Goal: Information Seeking & Learning: Learn about a topic

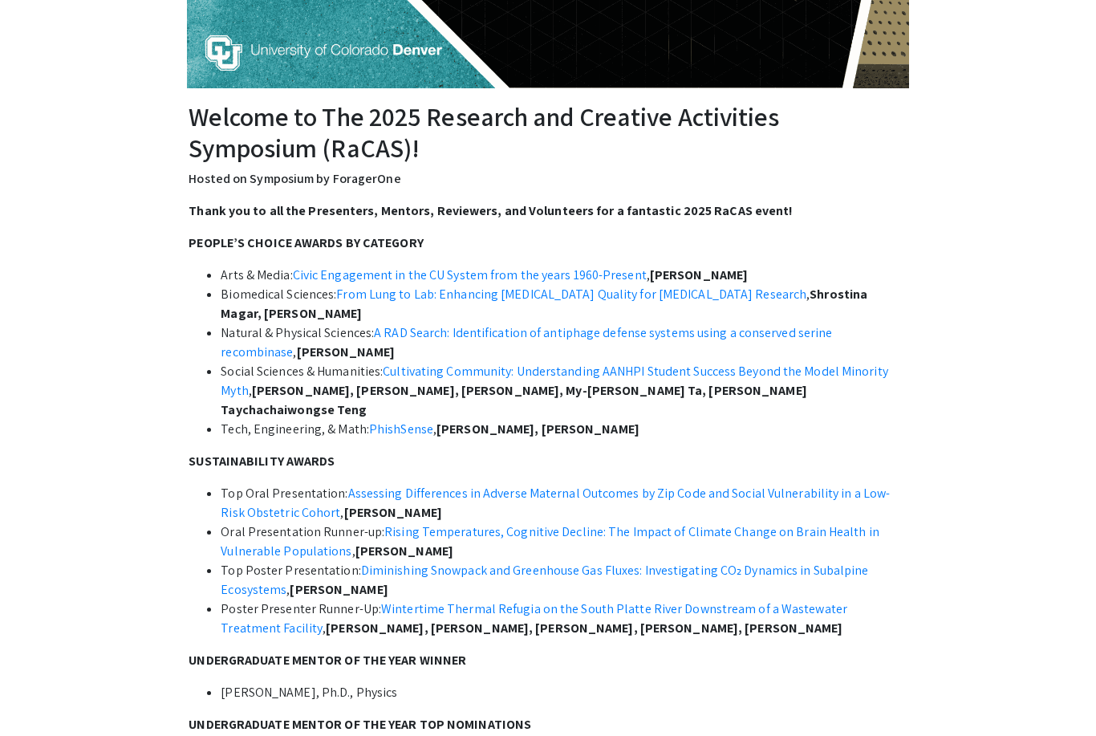
scroll to position [351, 0]
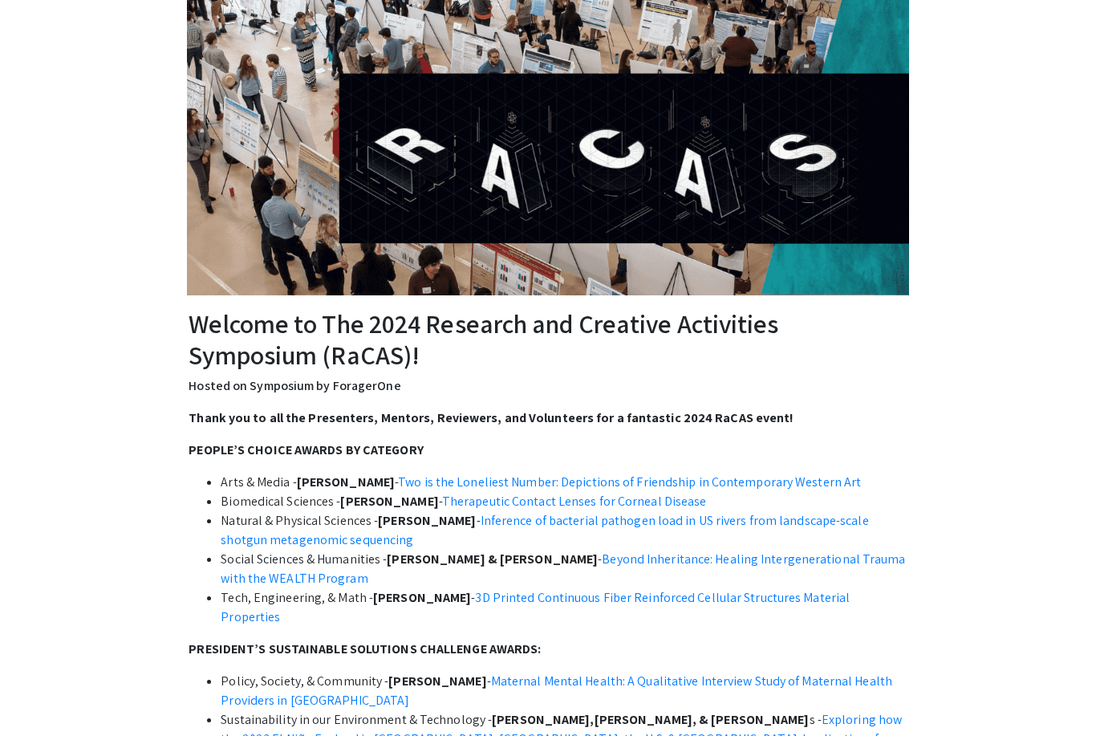
scroll to position [301, 0]
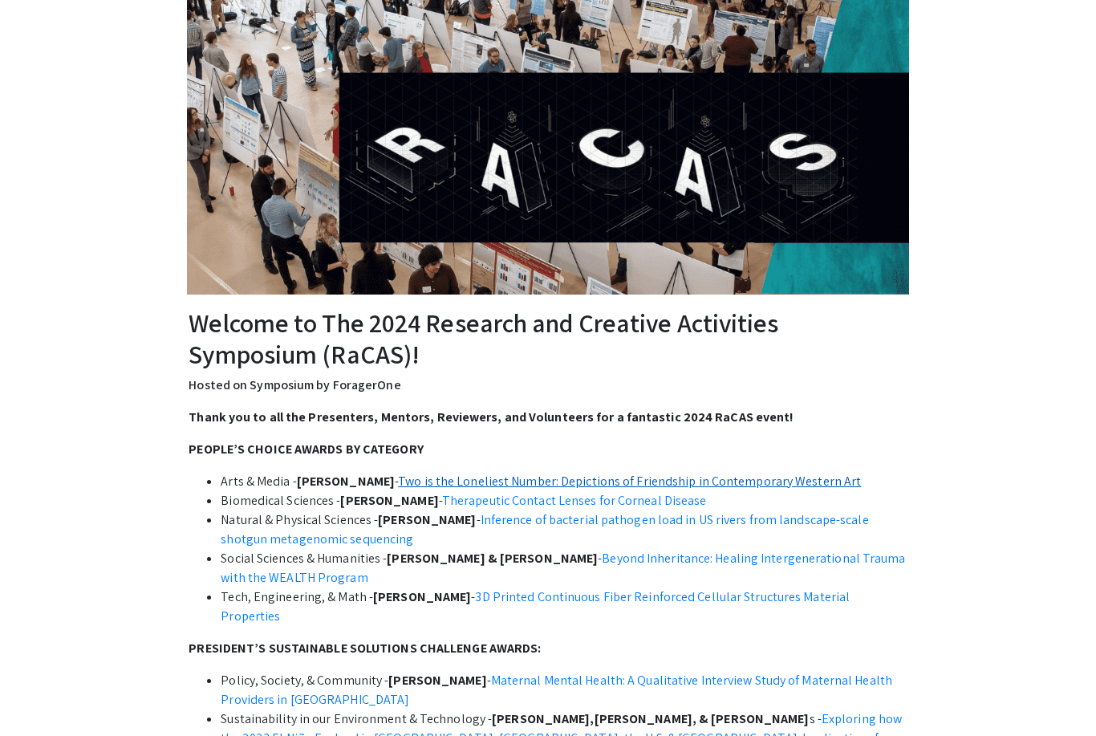
click at [768, 488] on link "Two is the Loneliest Number: Depictions of Friendship in Contemporary Western A…" at bounding box center [629, 481] width 463 height 17
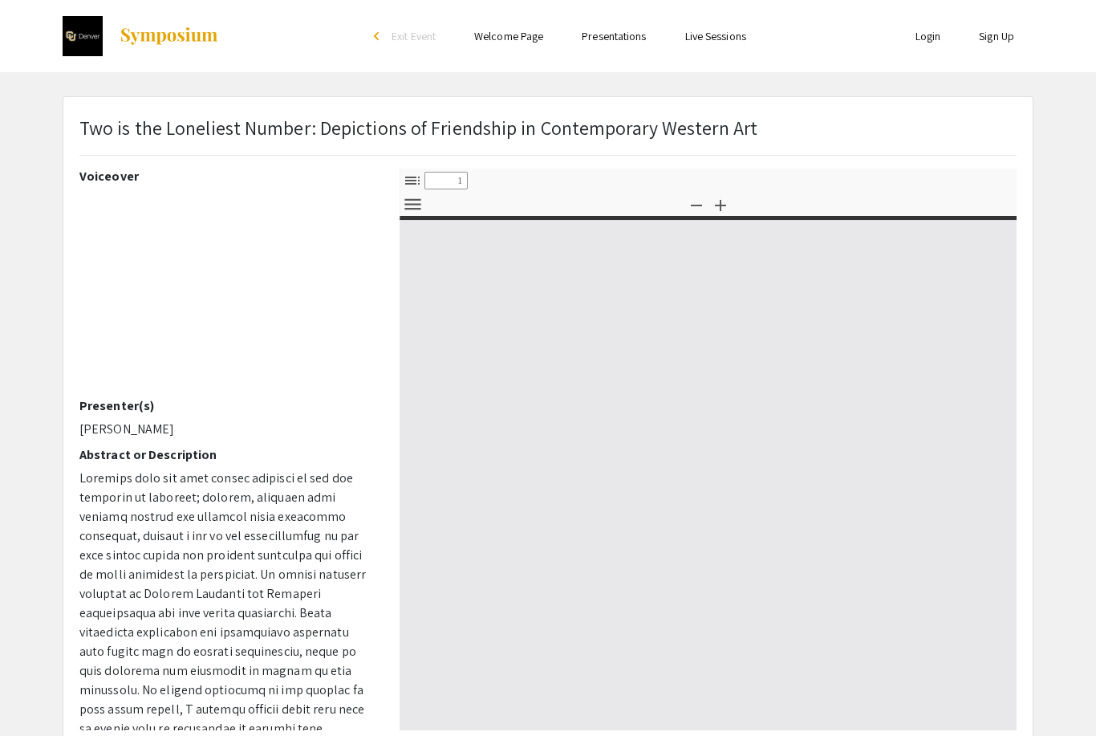
select select "custom"
type input "0"
select select "custom"
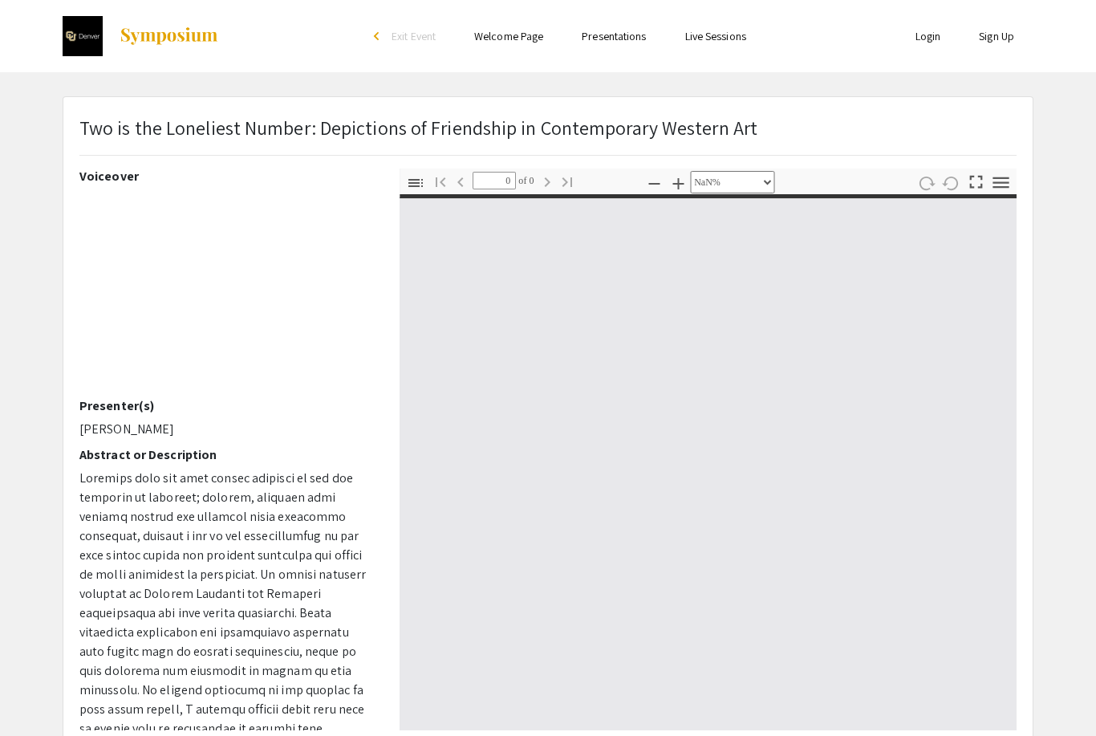
type input "1"
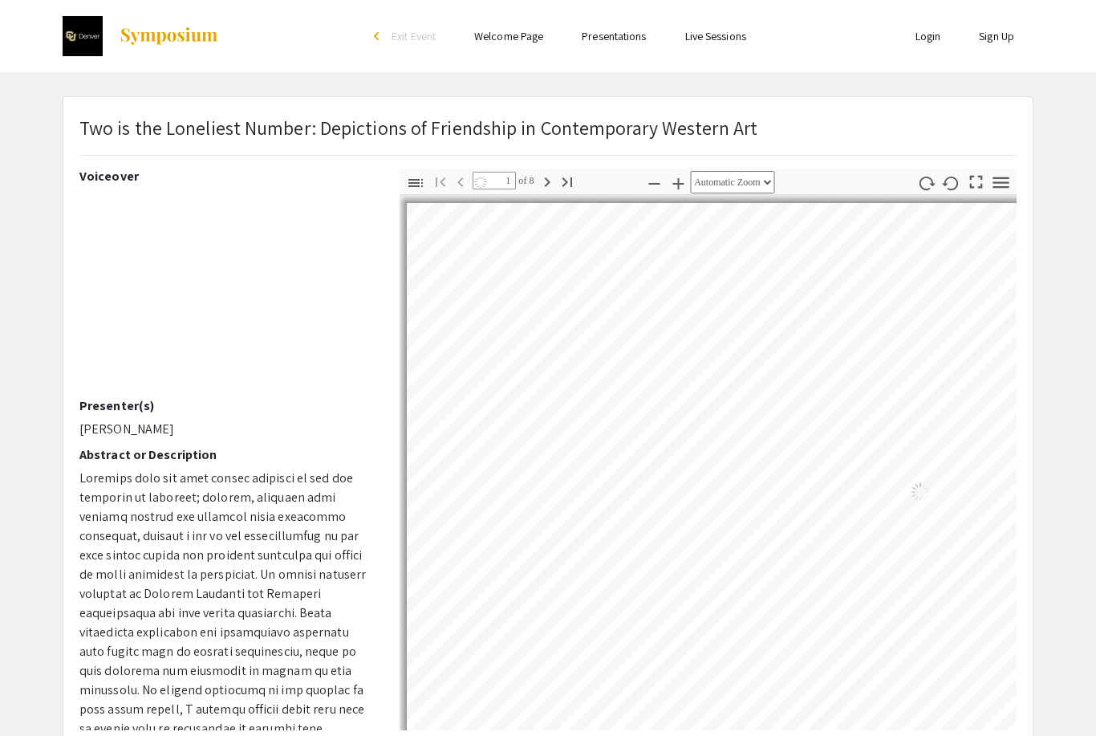
select select "auto"
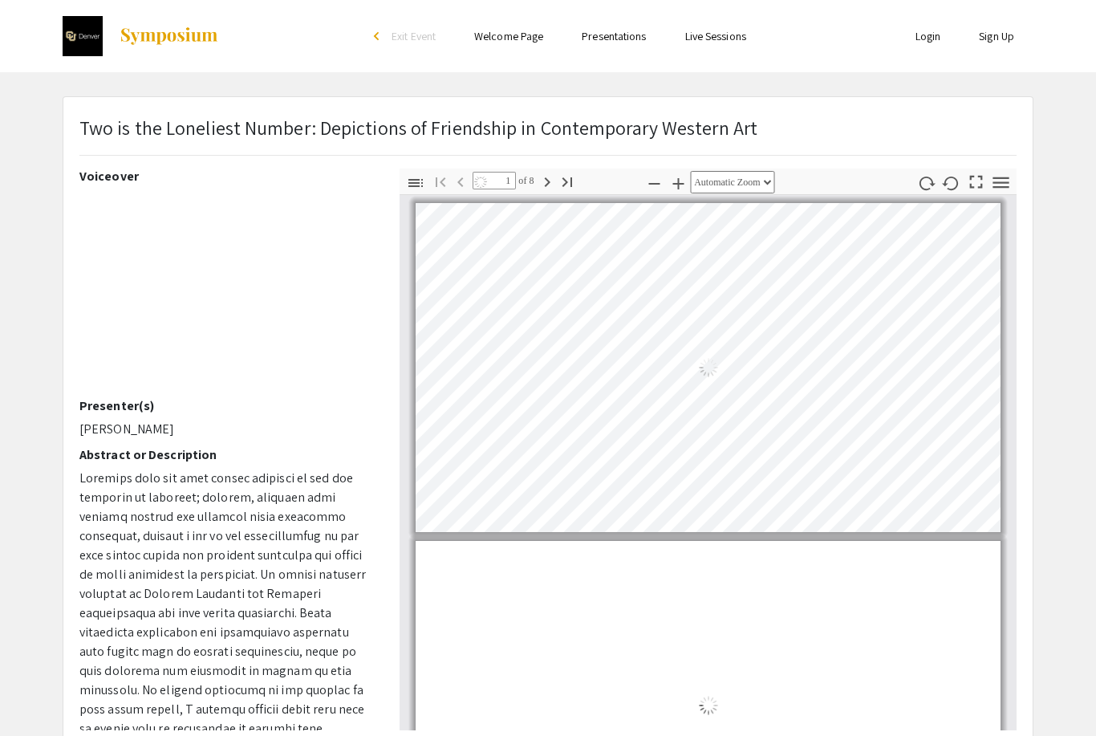
scroll to position [2, 0]
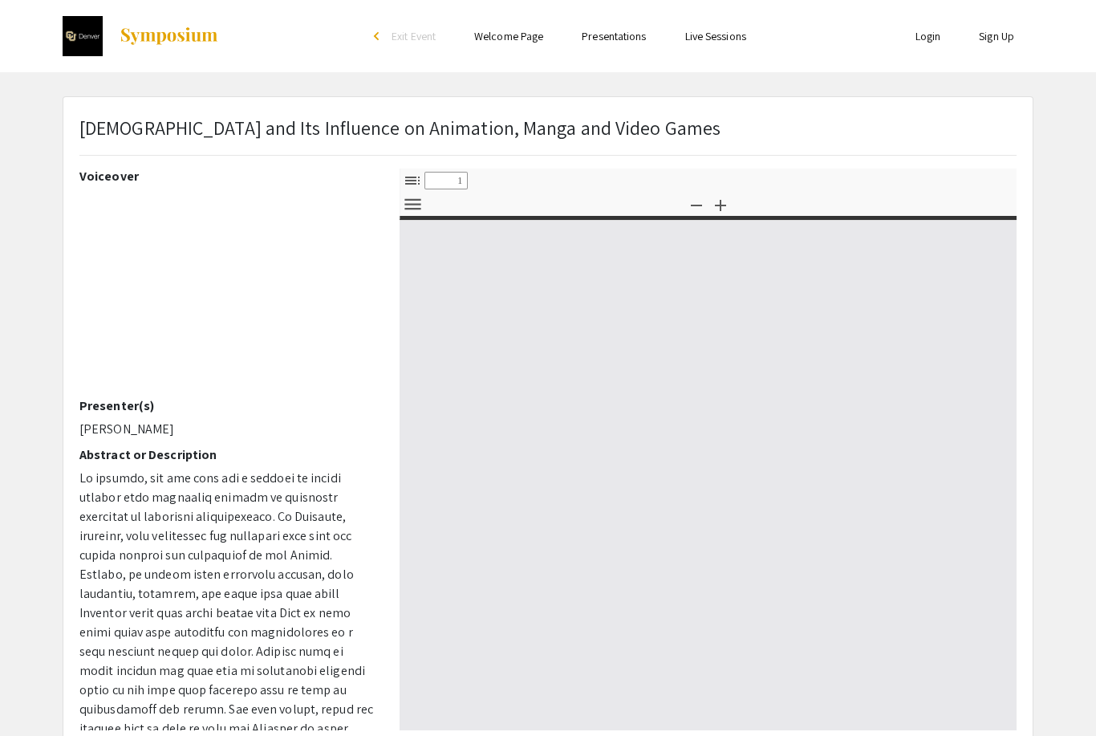
select select "custom"
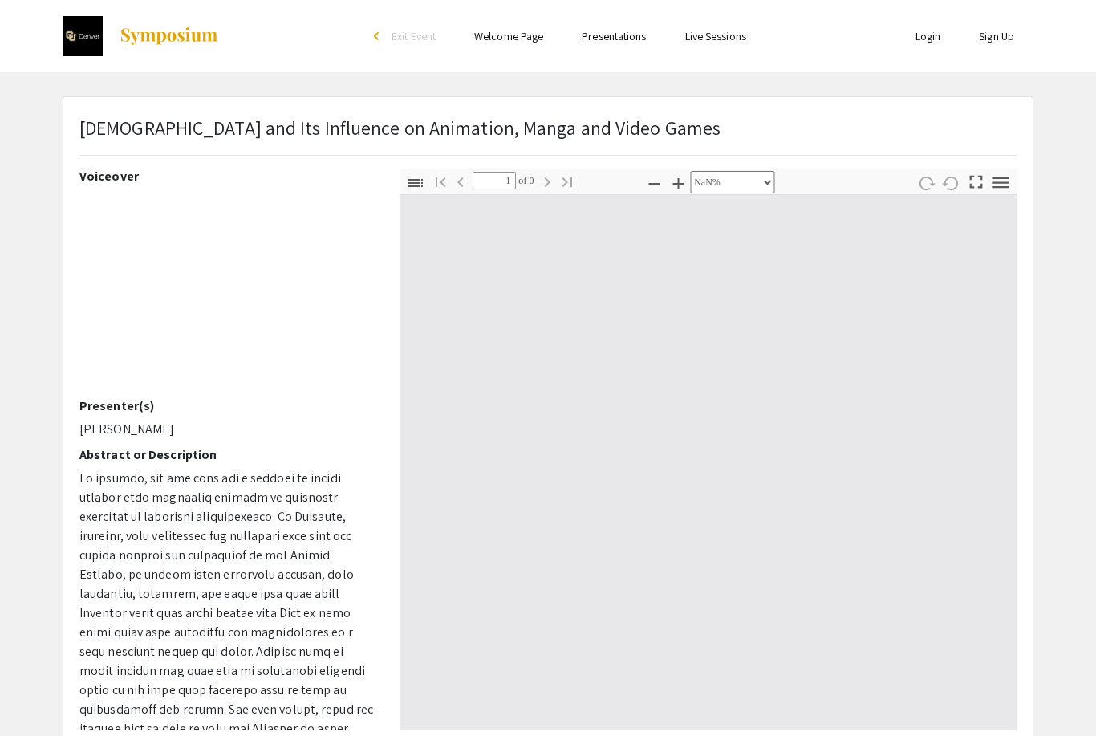
type input "0"
select select "custom"
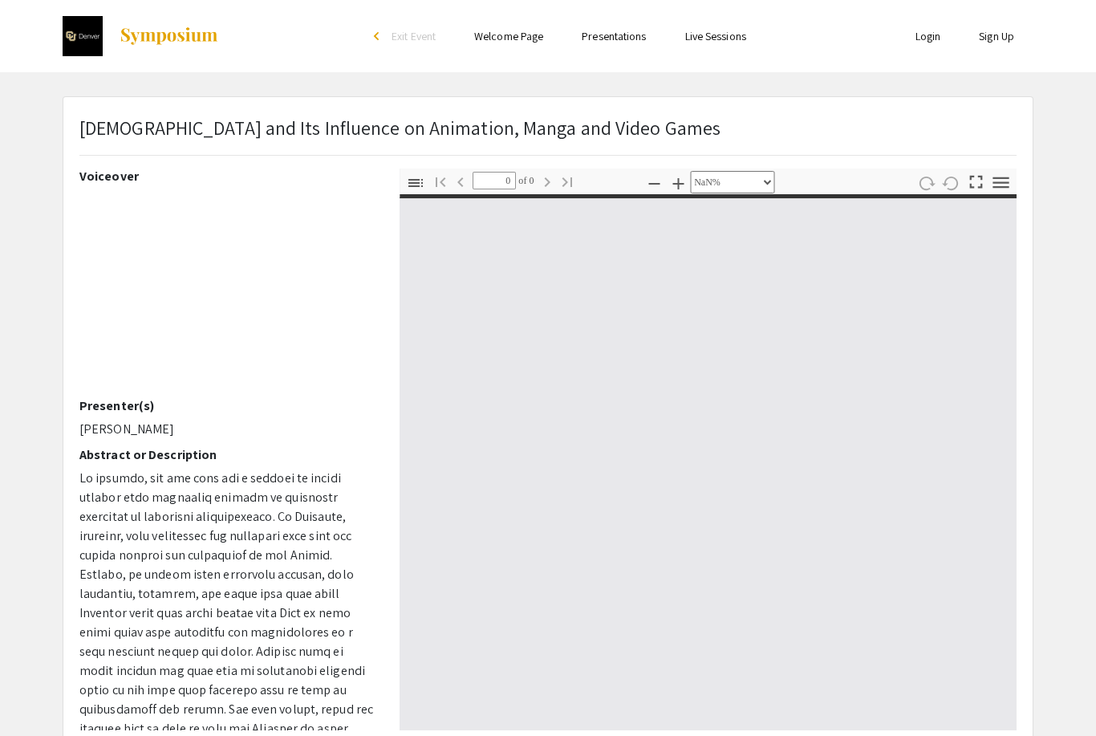
type input "1"
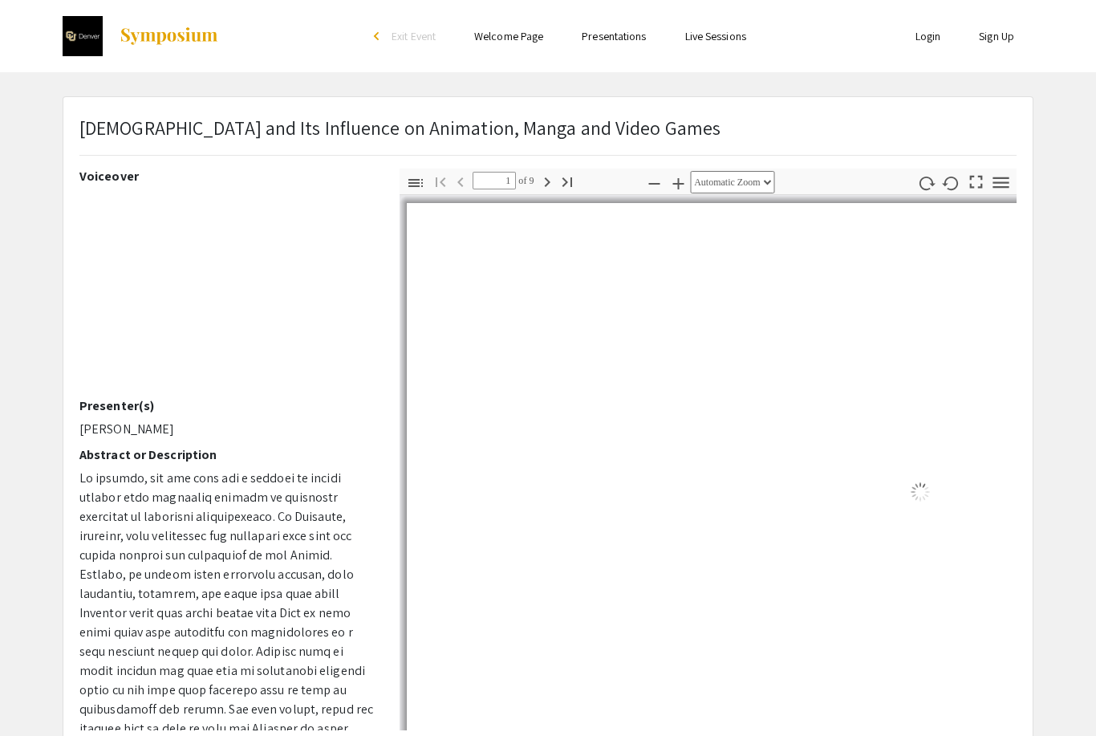
select select "auto"
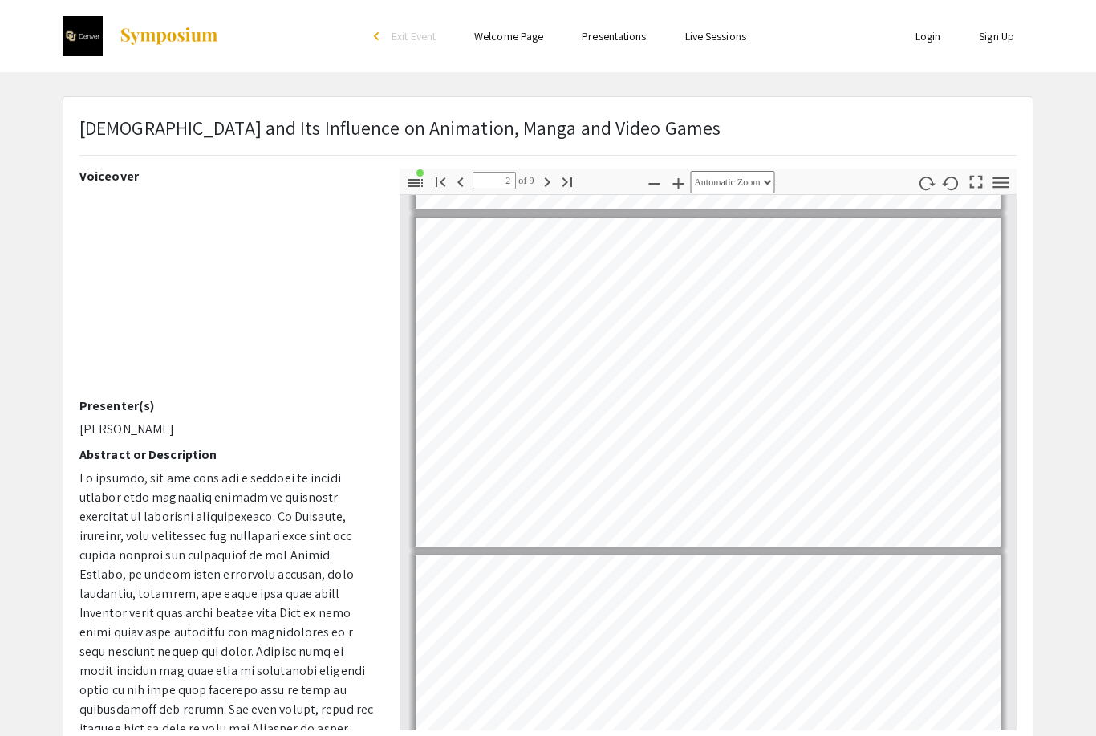
scroll to position [339, 0]
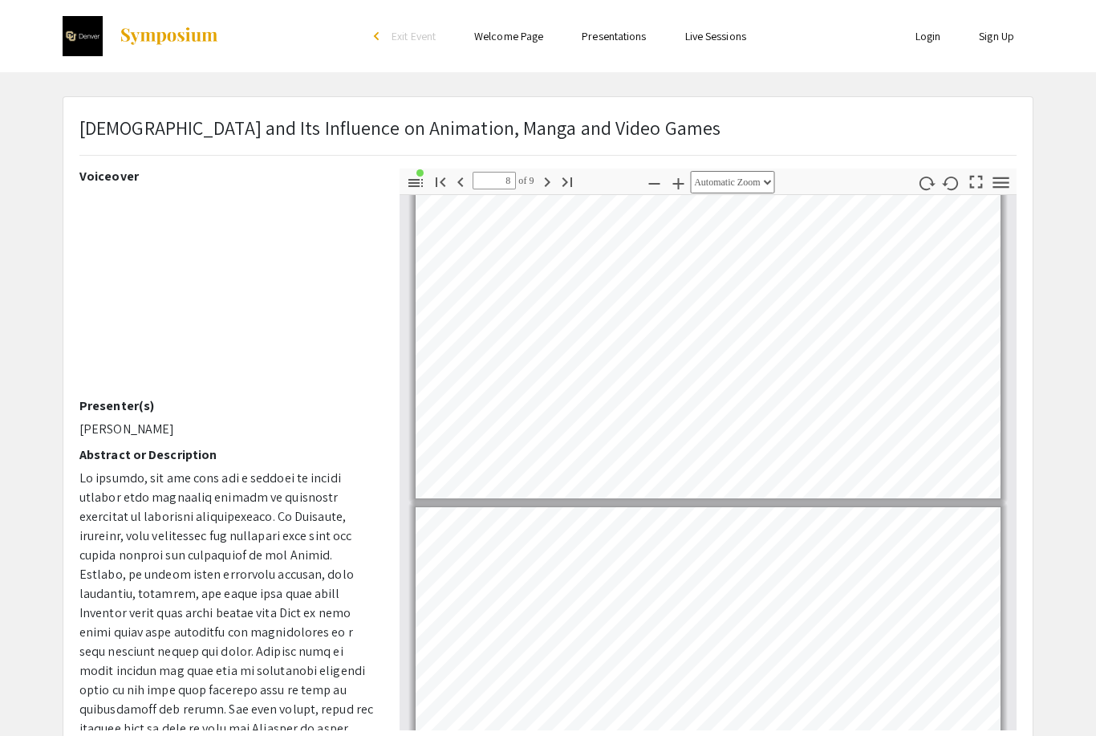
type input "9"
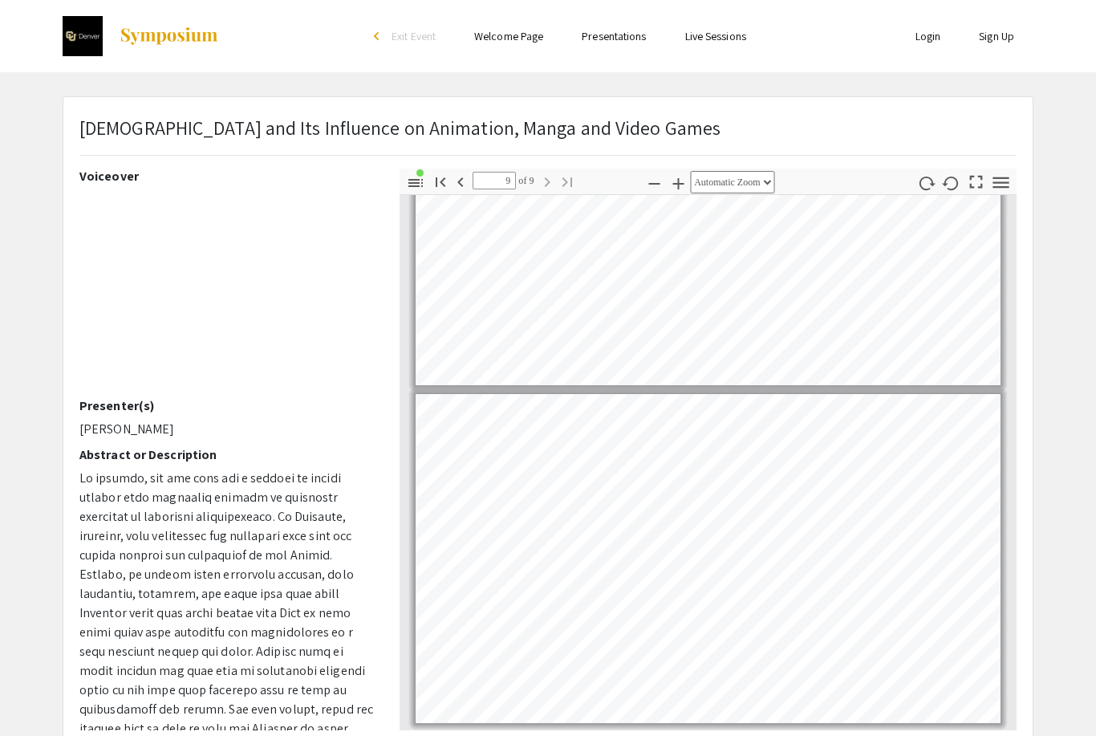
scroll to position [2512, 0]
click at [900, 14] on ul "Login Sign Up" at bounding box center [873, 36] width 320 height 72
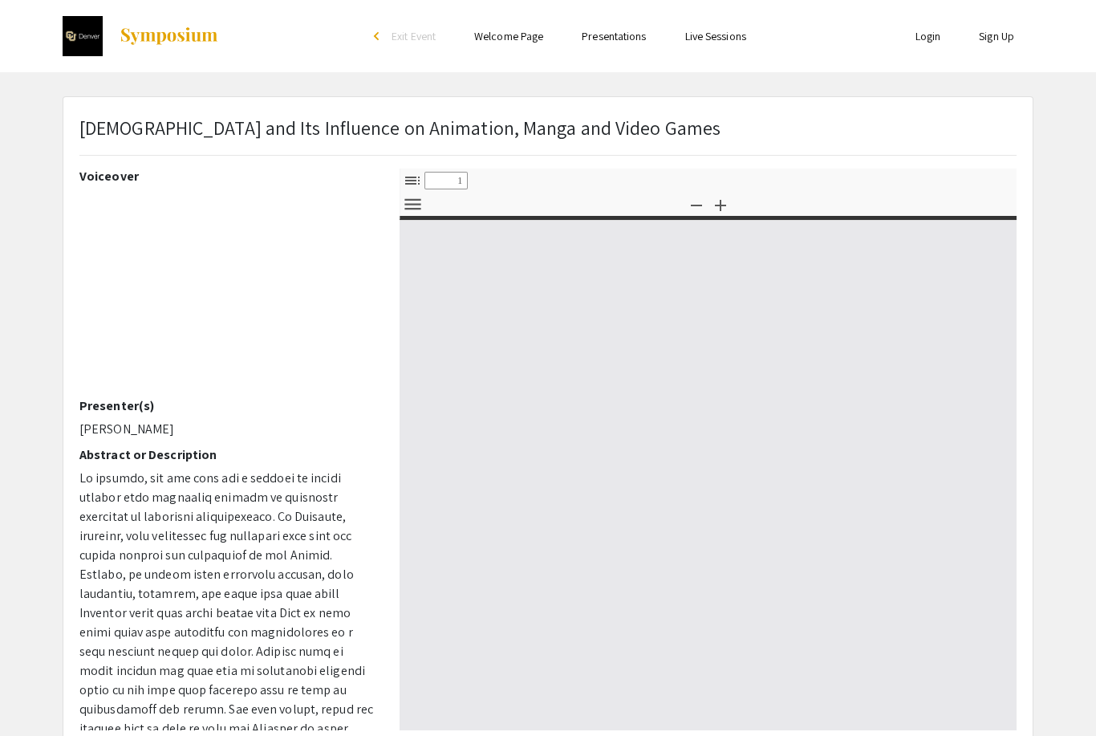
select select "custom"
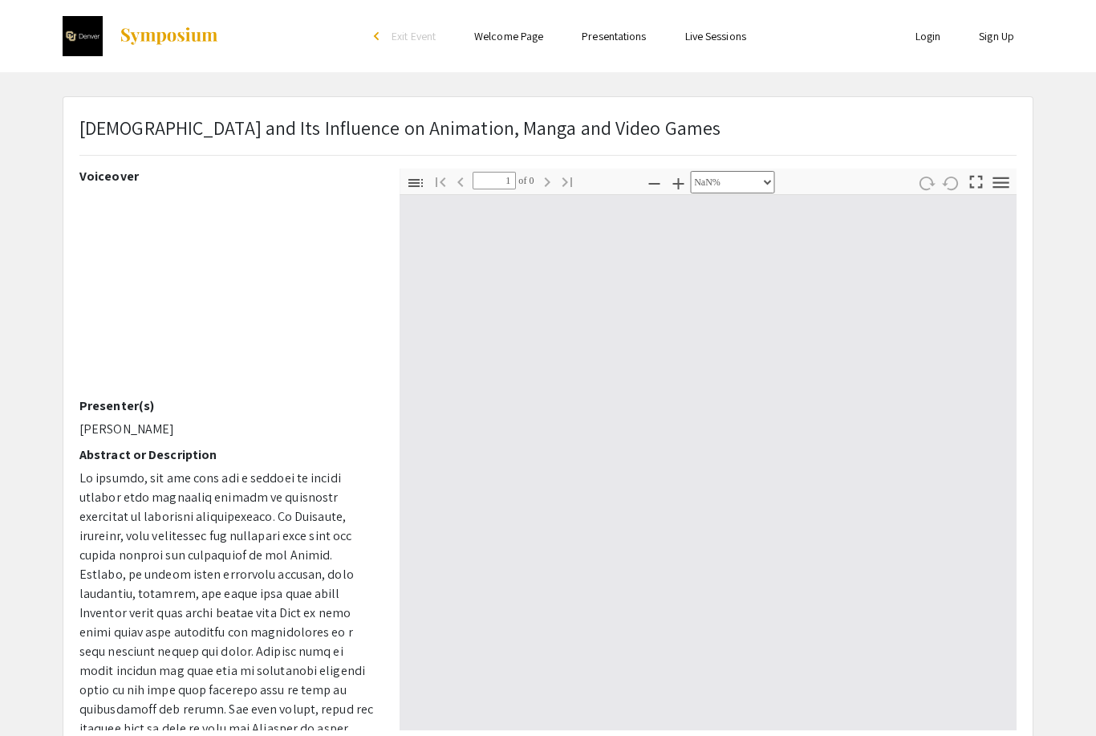
type input "0"
select select "custom"
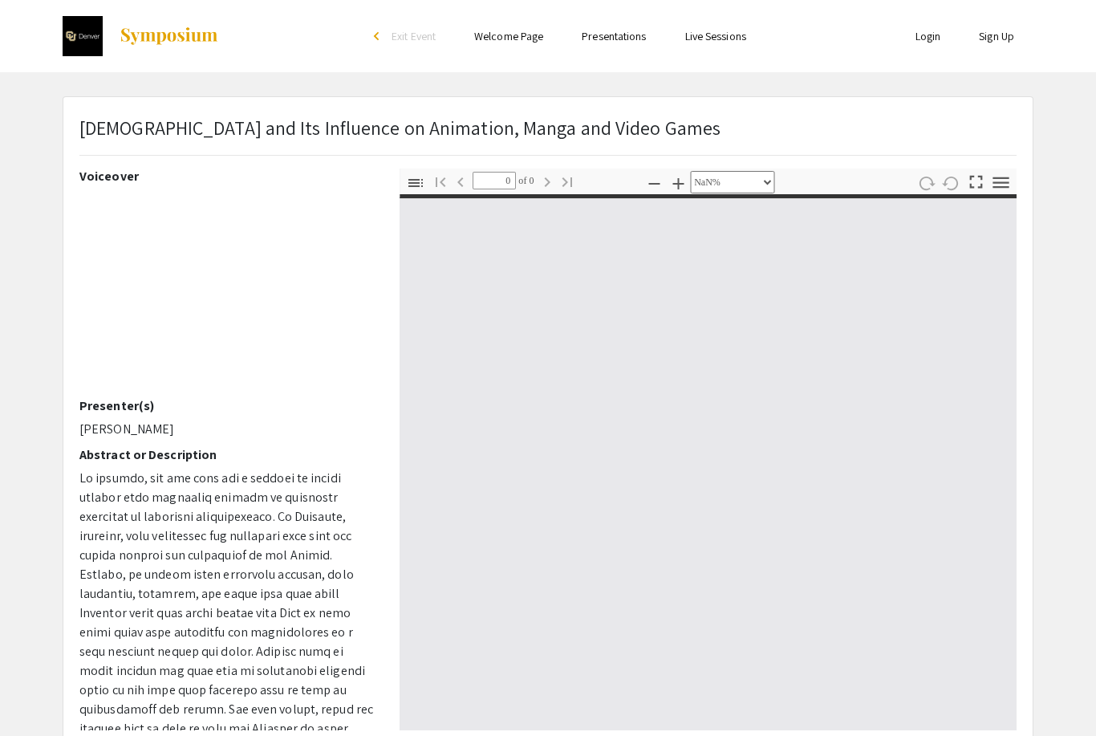
type input "1"
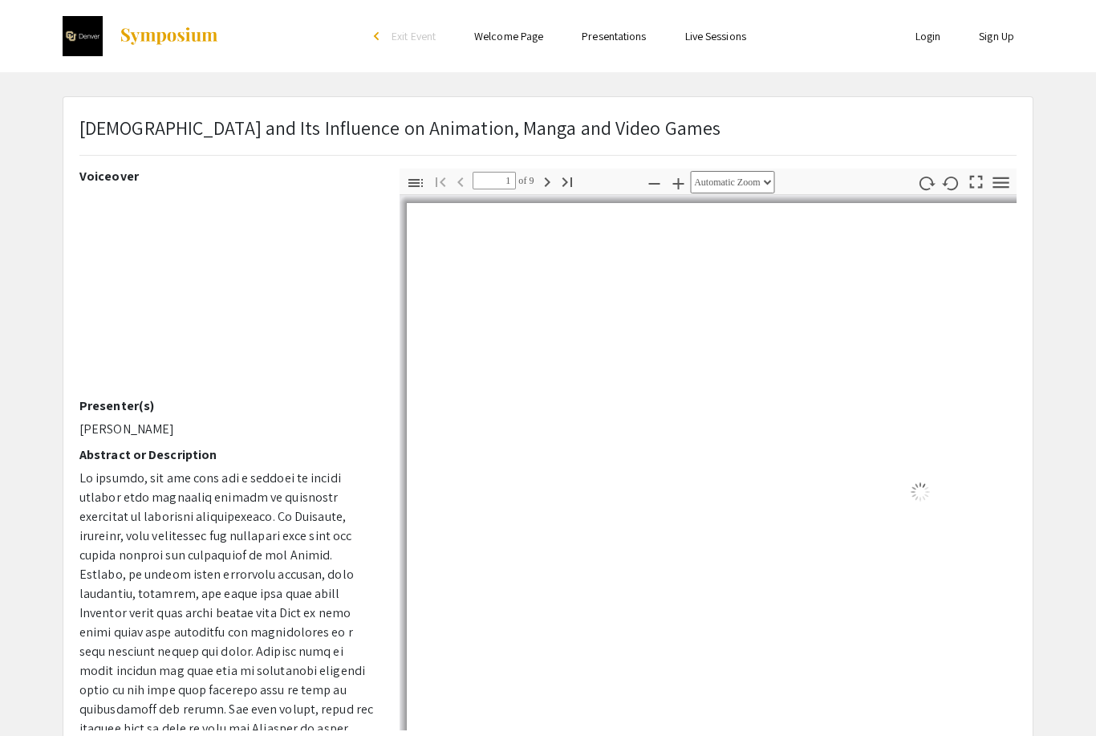
select select "auto"
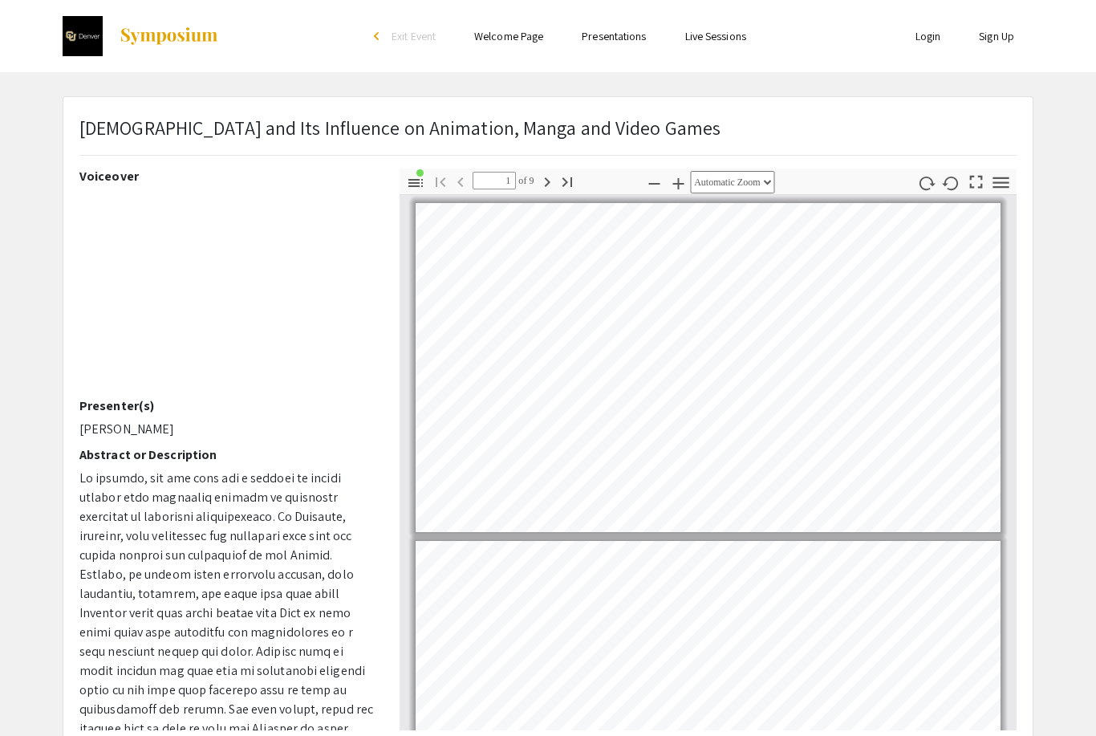
scroll to position [2, 0]
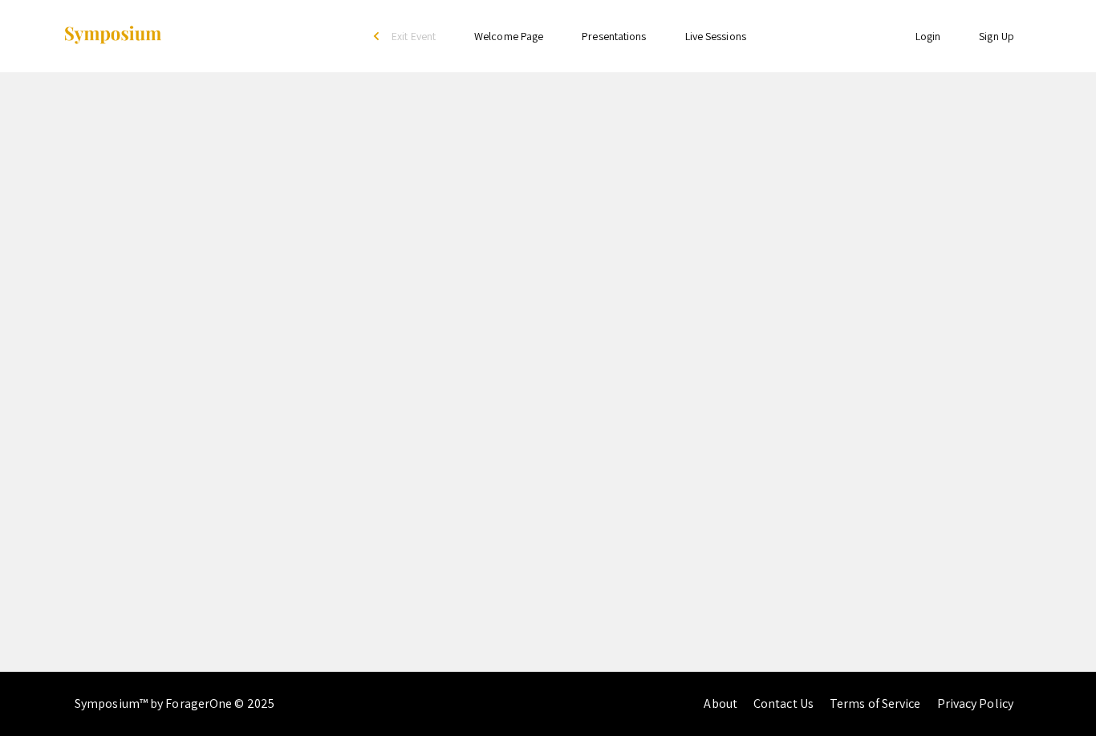
select select "custom"
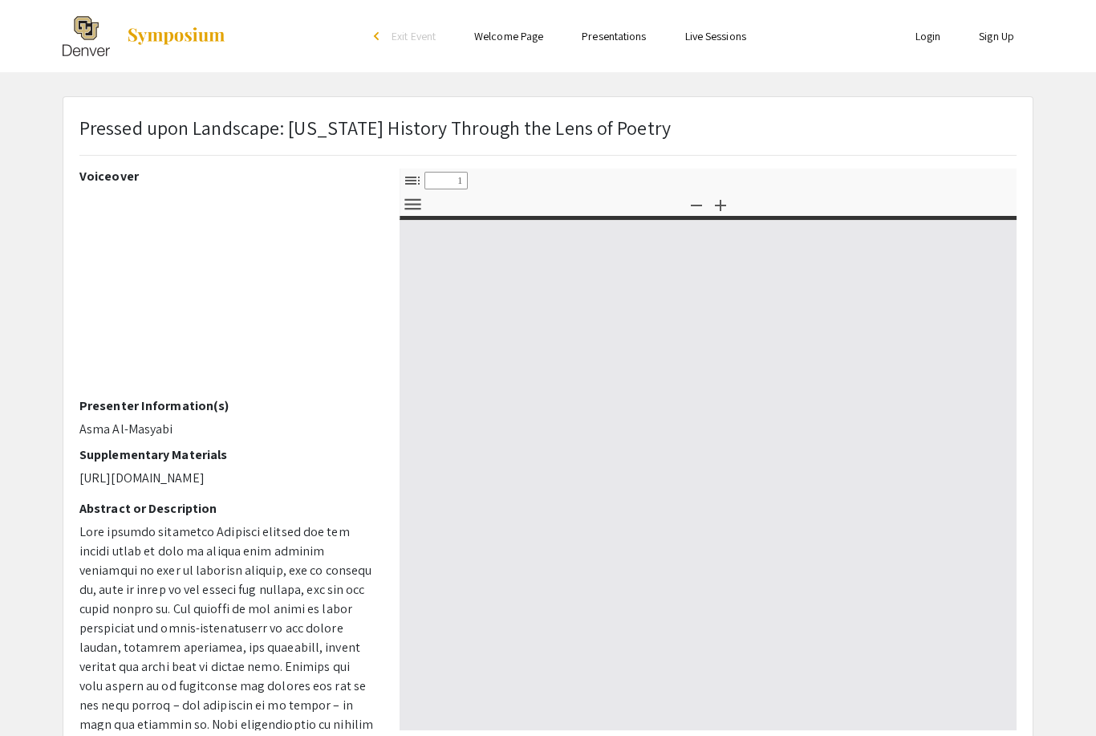
type input "0"
select select "custom"
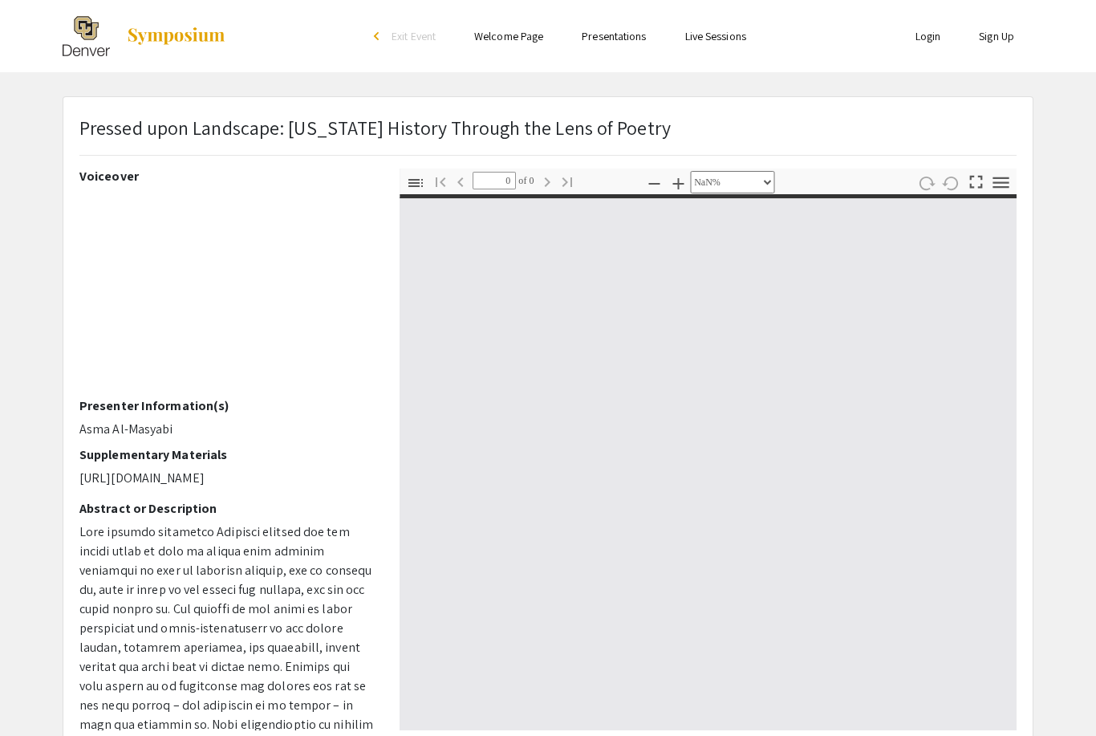
type input "1"
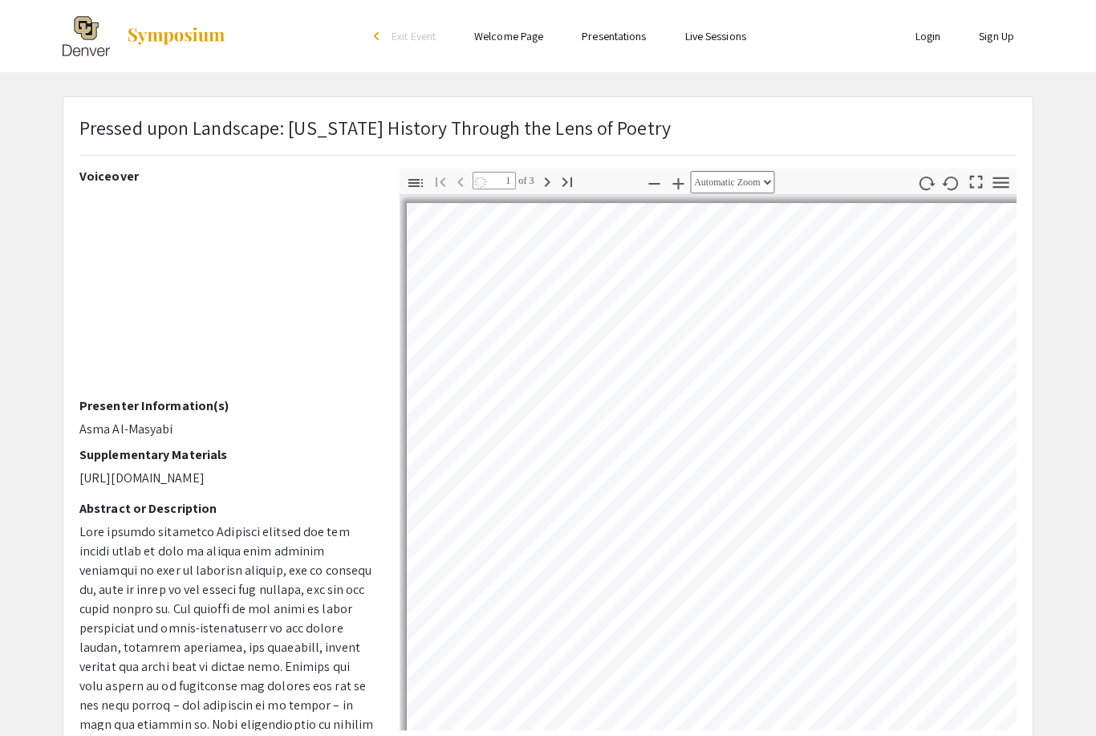
select select "auto"
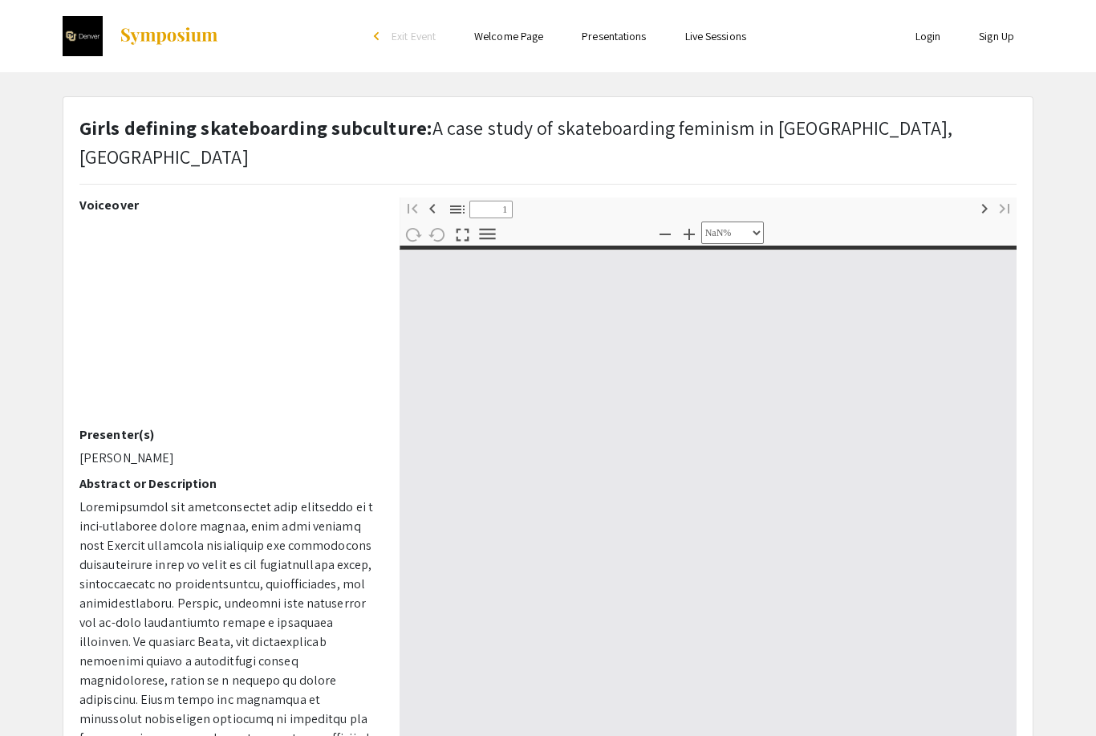
select select "custom"
type input "0"
select select "custom"
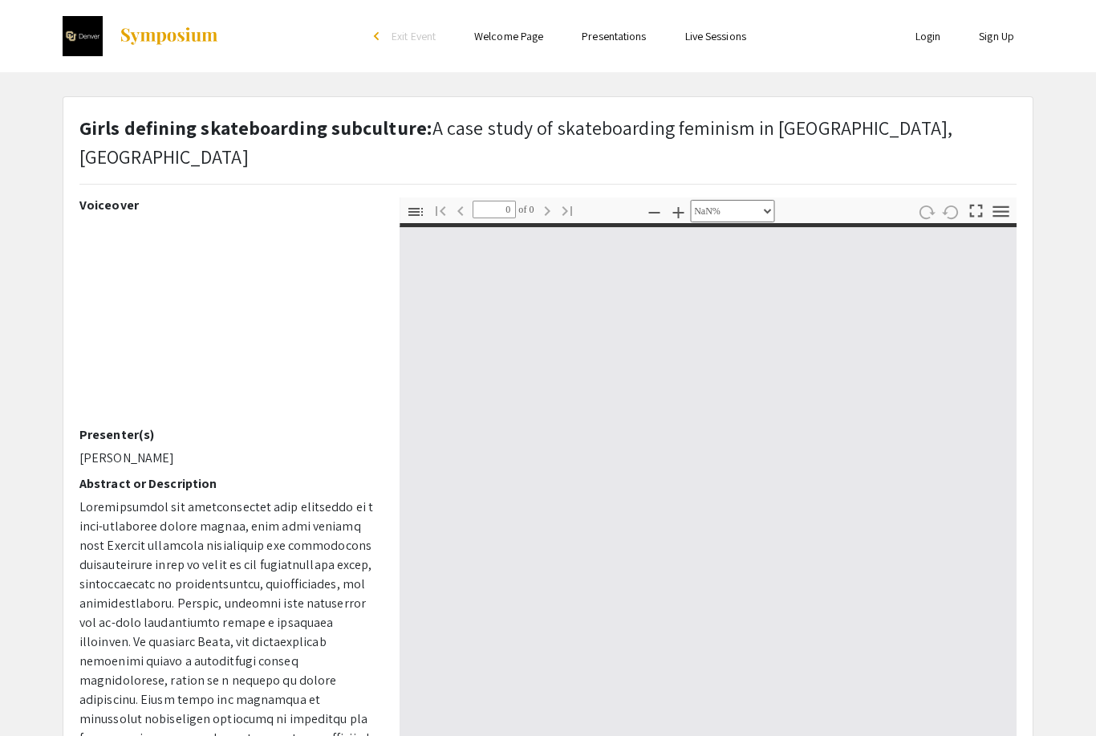
type input "1"
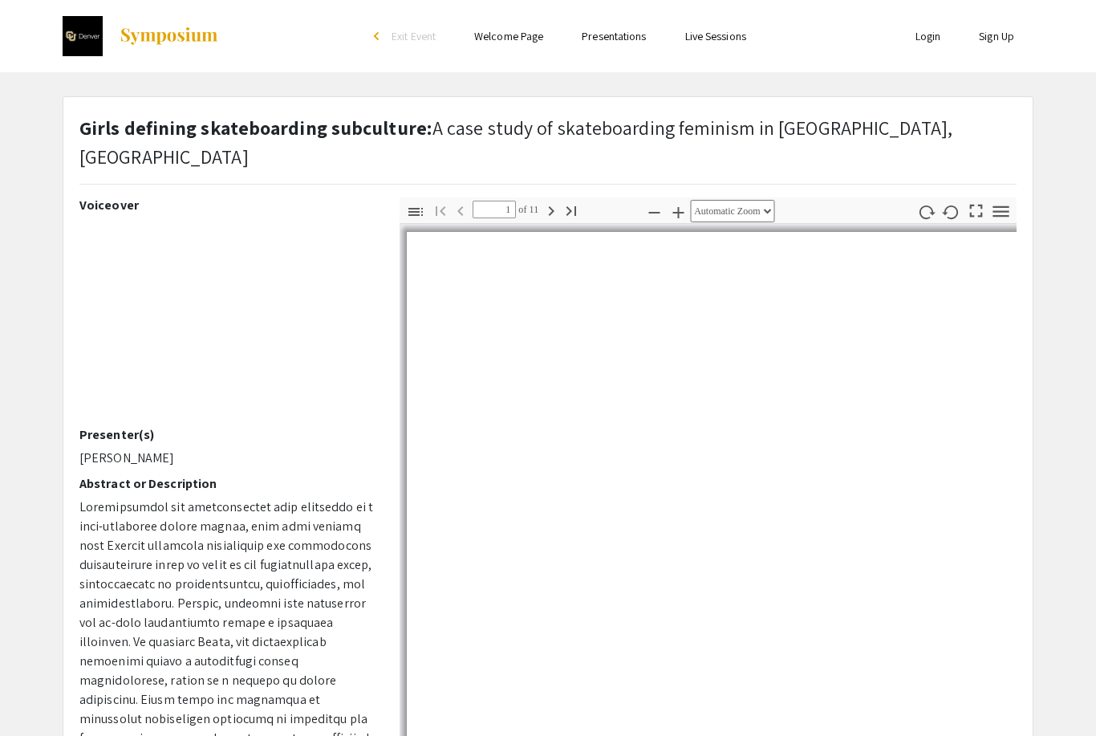
select select "auto"
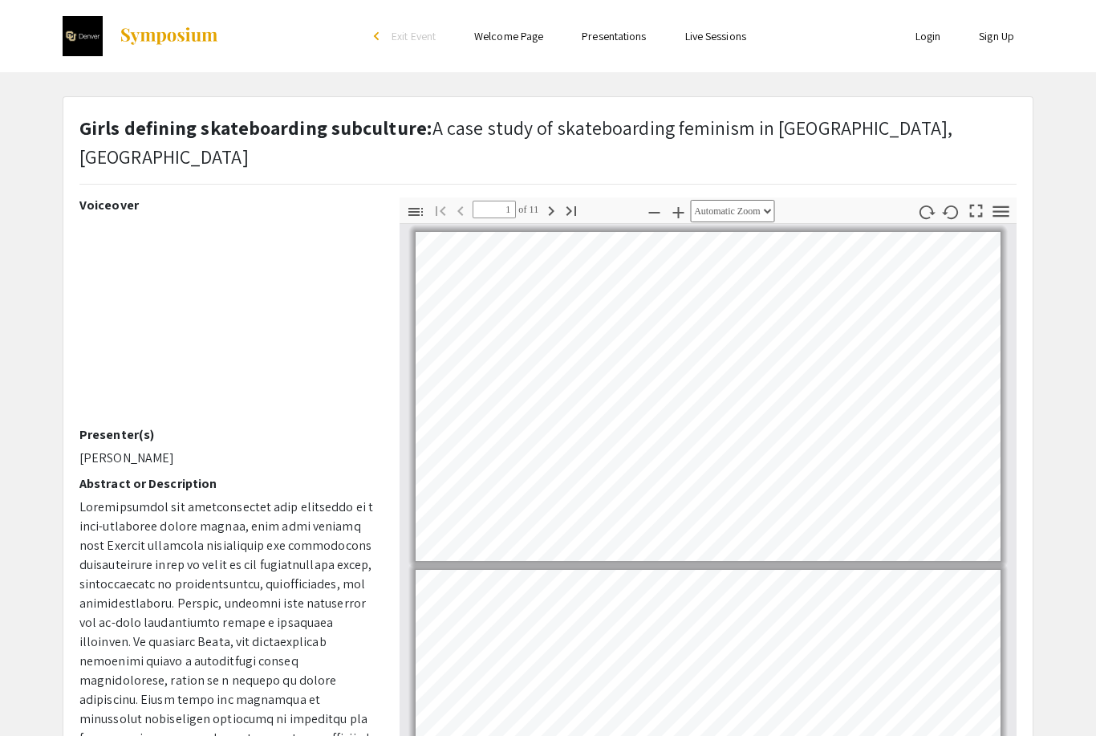
scroll to position [5, 0]
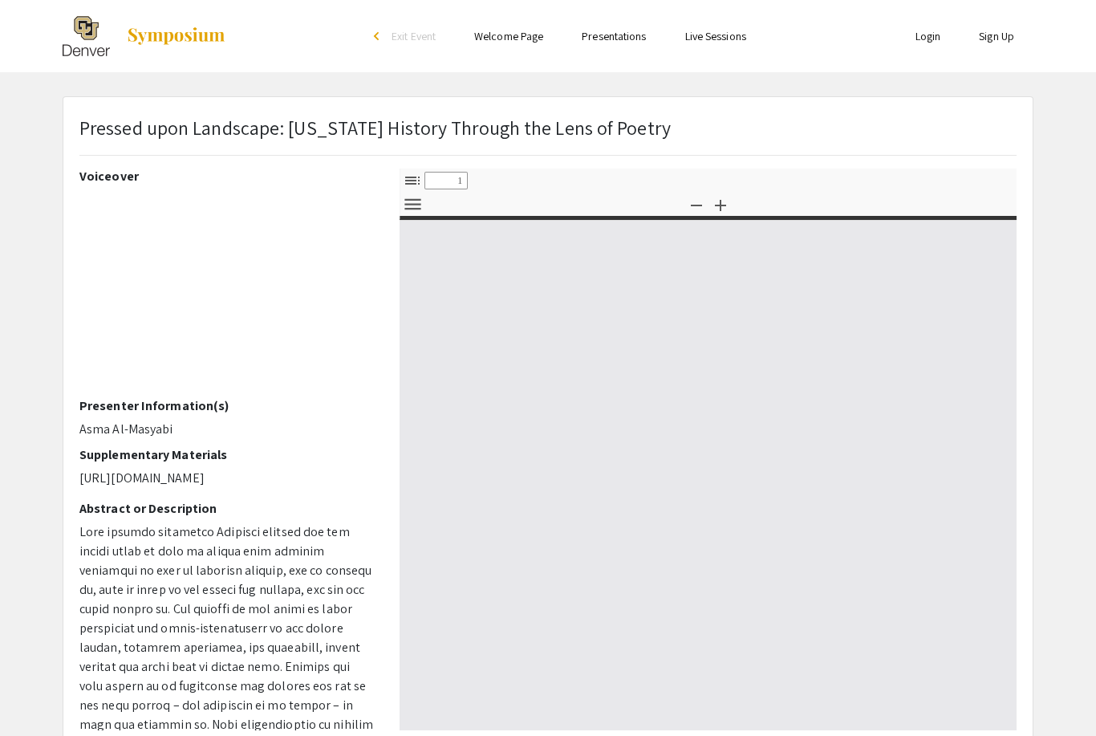
select select "custom"
type input "0"
select select "custom"
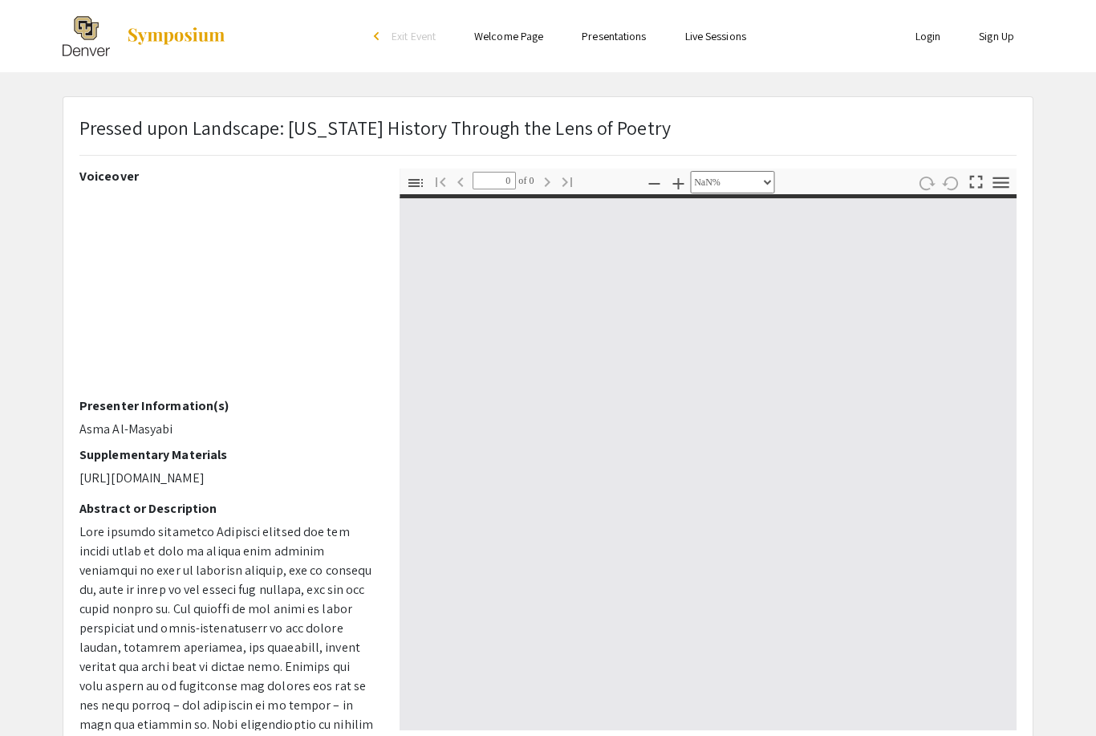
type input "1"
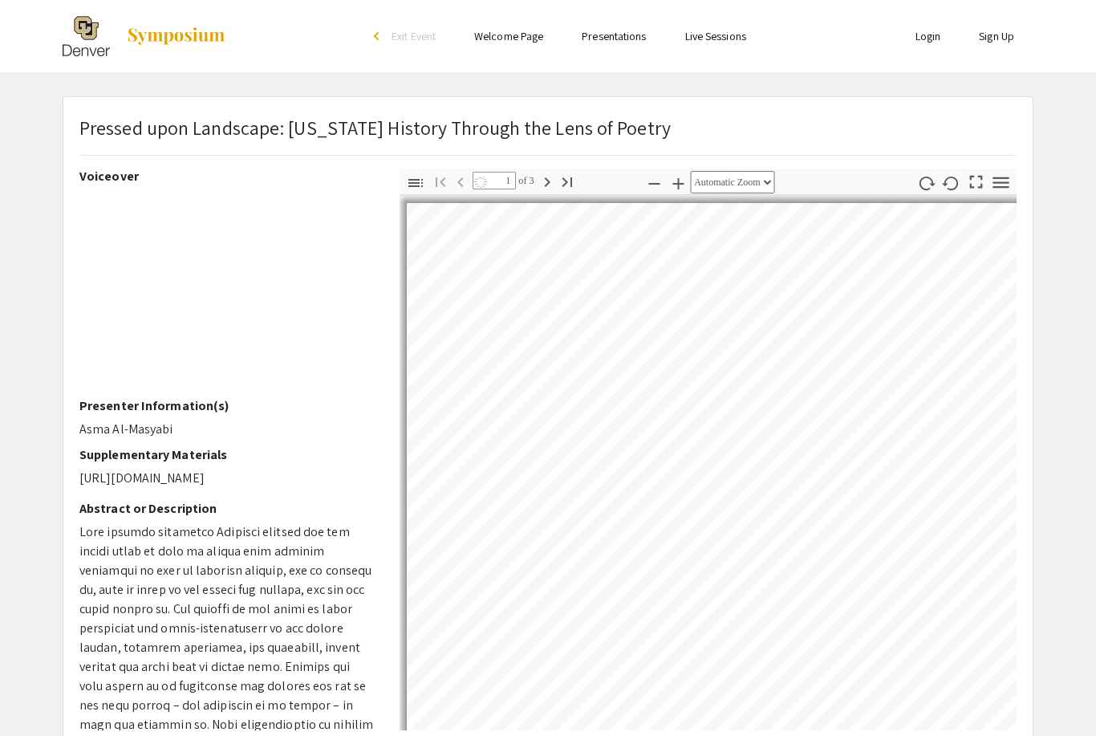
select select "auto"
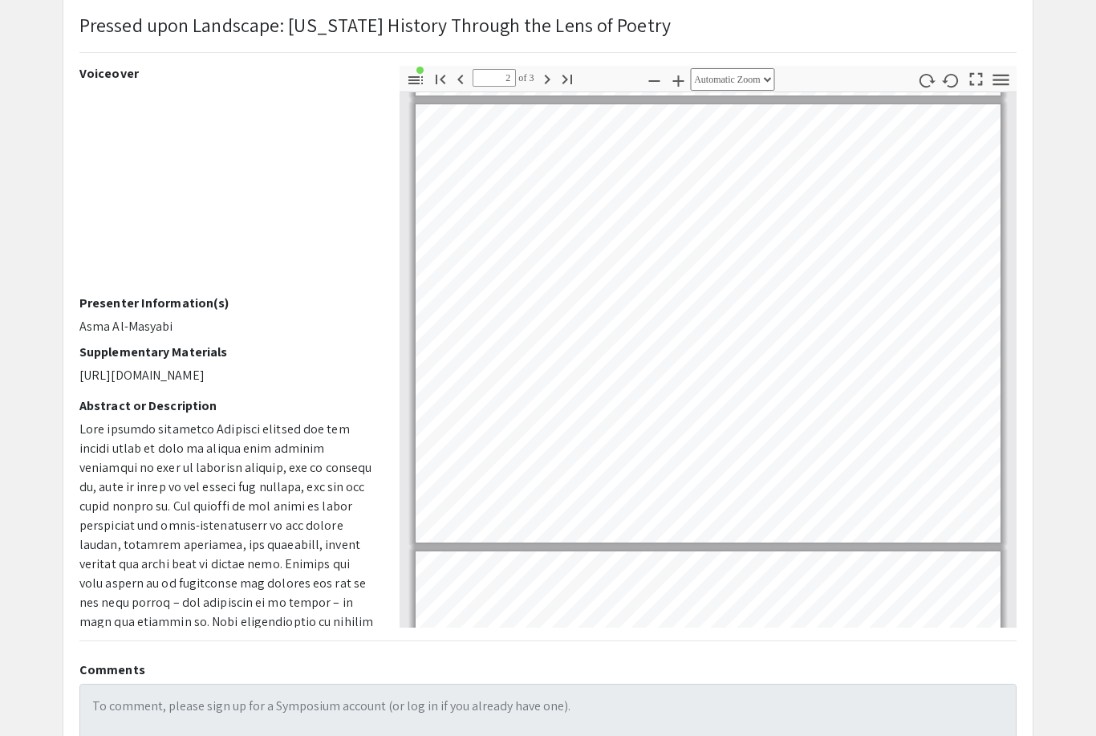
scroll to position [442, 0]
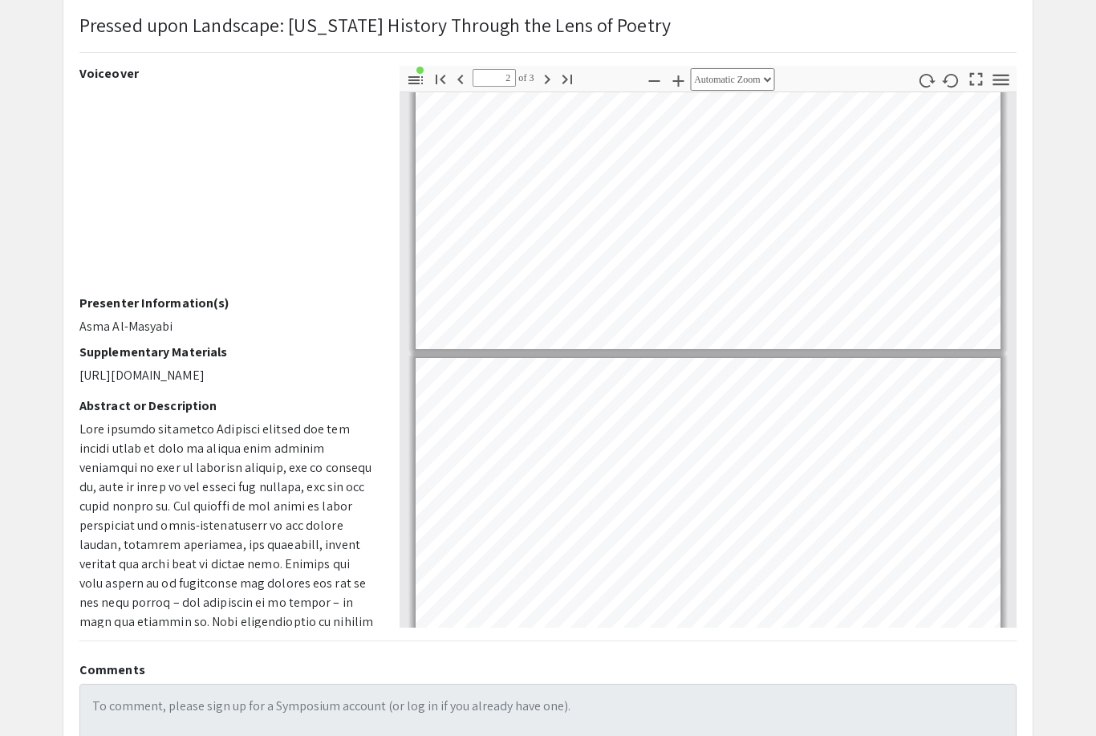
type input "3"
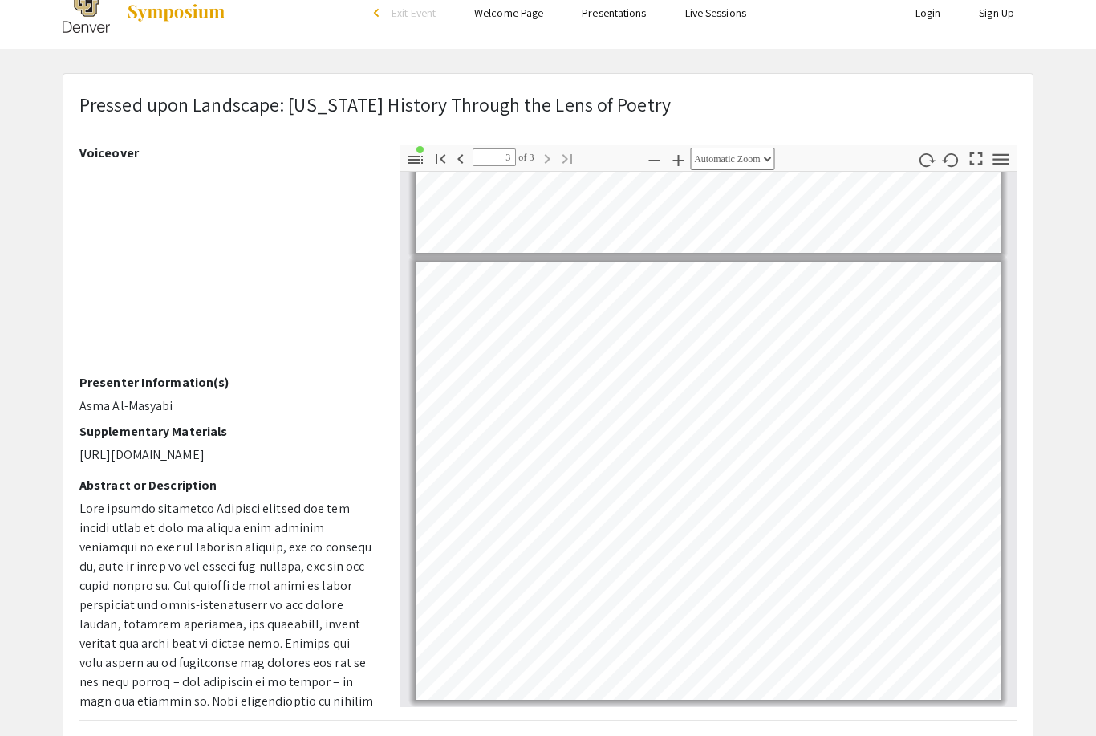
scroll to position [0, 0]
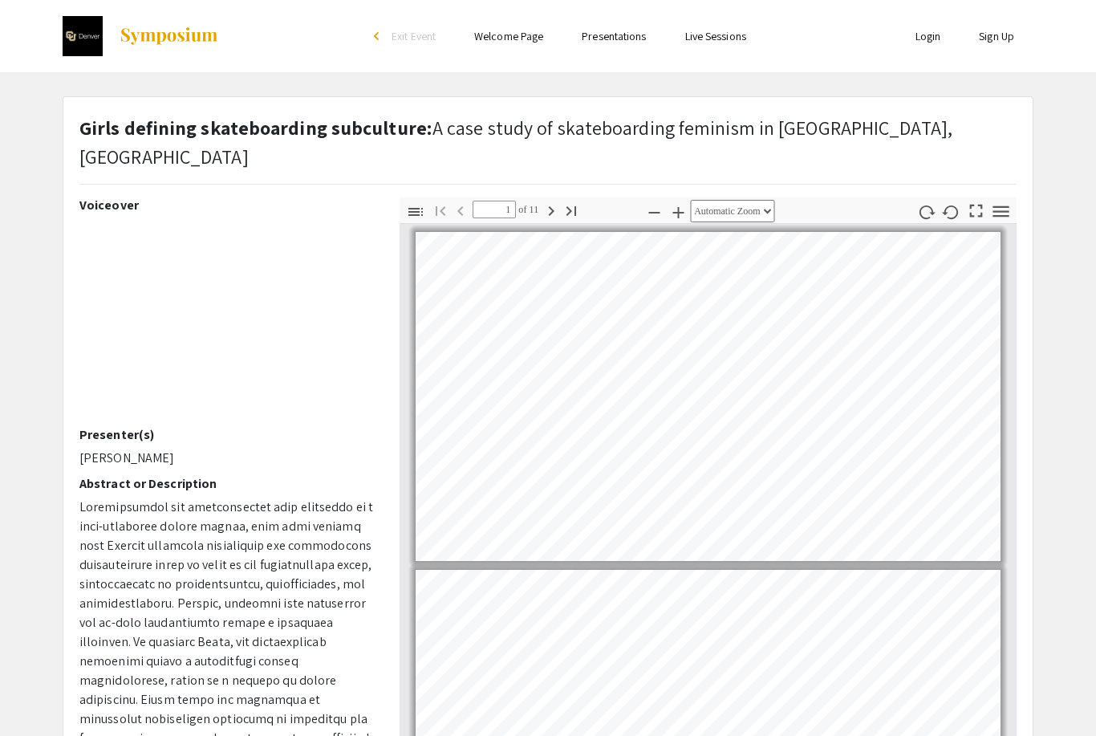
scroll to position [5, 0]
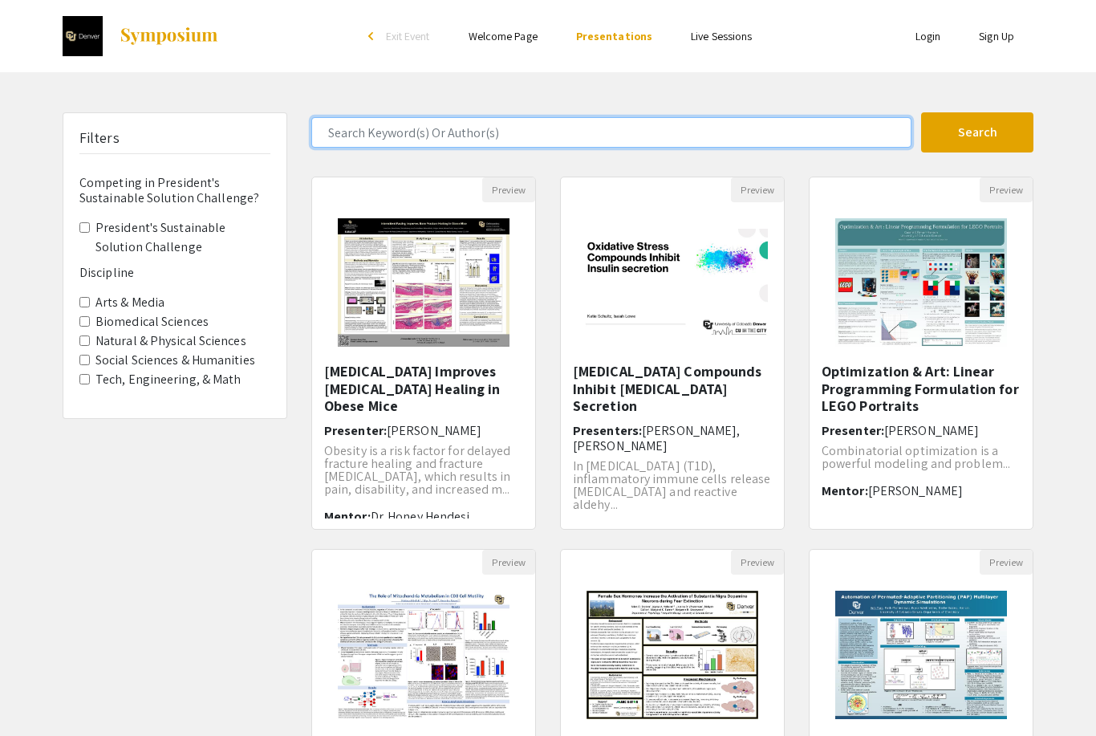
click at [778, 140] on input "Search Keyword(s) Or Author(s)" at bounding box center [611, 132] width 600 height 30
click at [978, 132] on button "Search" at bounding box center [977, 132] width 112 height 40
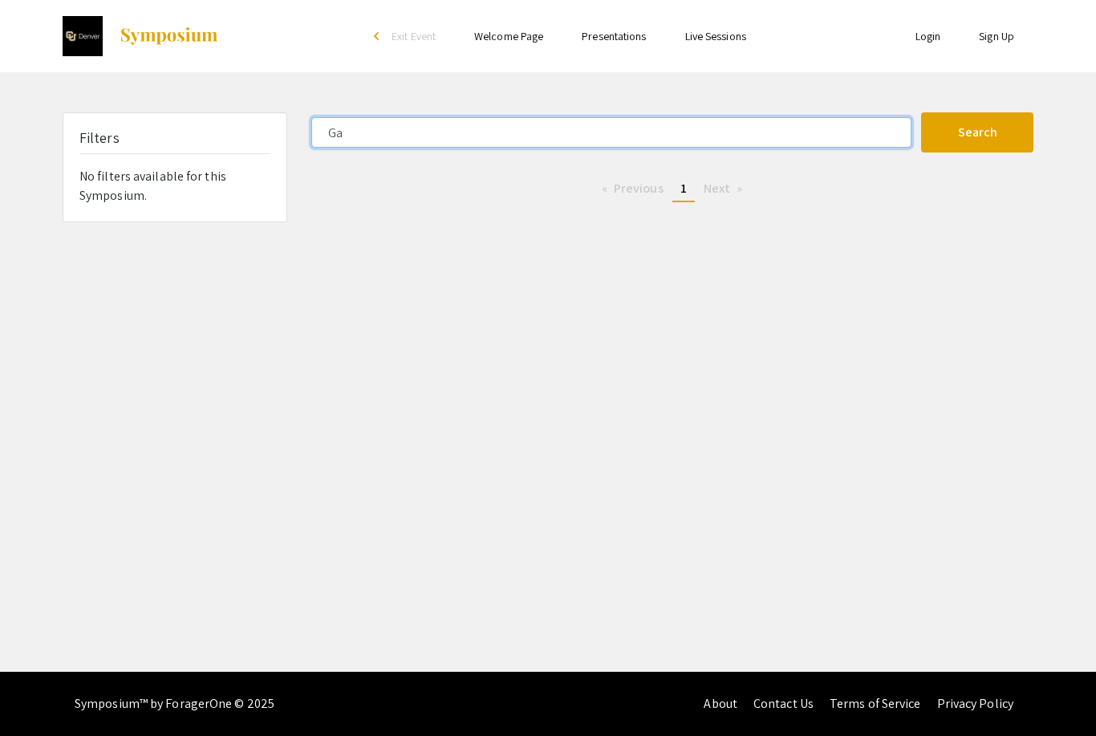
type input "G"
type input "Write"
click at [978, 132] on button "Search" at bounding box center [977, 132] width 112 height 40
